Goal: Find specific page/section: Find specific page/section

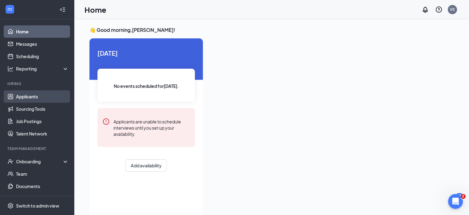
click at [25, 96] on link "Applicants" at bounding box center [42, 96] width 53 height 12
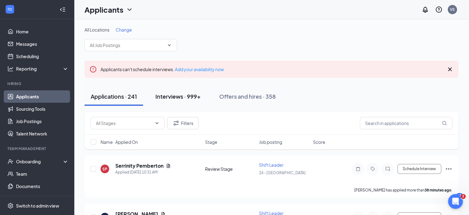
click at [179, 100] on div "Interviews · 999+" at bounding box center [178, 96] width 45 height 8
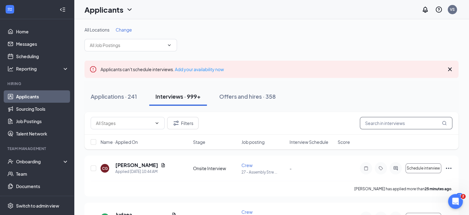
click at [379, 123] on input "text" at bounding box center [406, 123] width 93 height 12
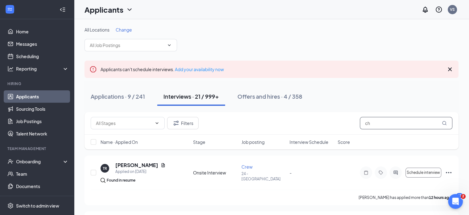
type input "c"
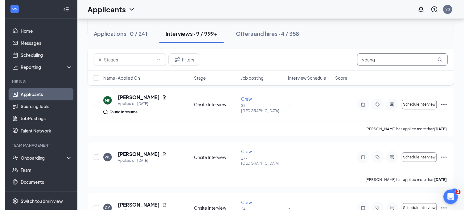
scroll to position [247, 0]
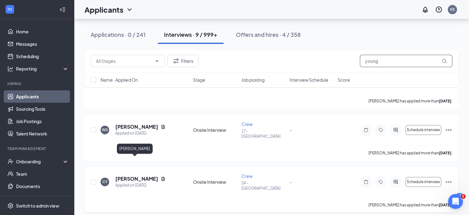
type input "young"
click at [141, 175] on h5 "[PERSON_NAME]" at bounding box center [136, 178] width 43 height 7
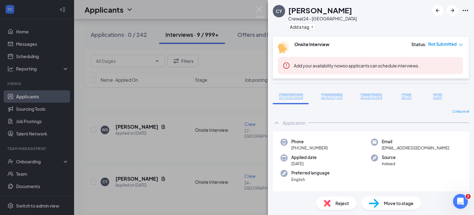
drag, startPoint x: 285, startPoint y: 62, endPoint x: 204, endPoint y: 101, distance: 90.4
click at [204, 101] on div "[PERSON_NAME] [PERSON_NAME] Crew at 24 - Orangeburg Add a tag Onsite Interview …" at bounding box center [237, 107] width 474 height 215
click at [257, 10] on img at bounding box center [260, 12] width 8 height 12
